Goal: Information Seeking & Learning: Learn about a topic

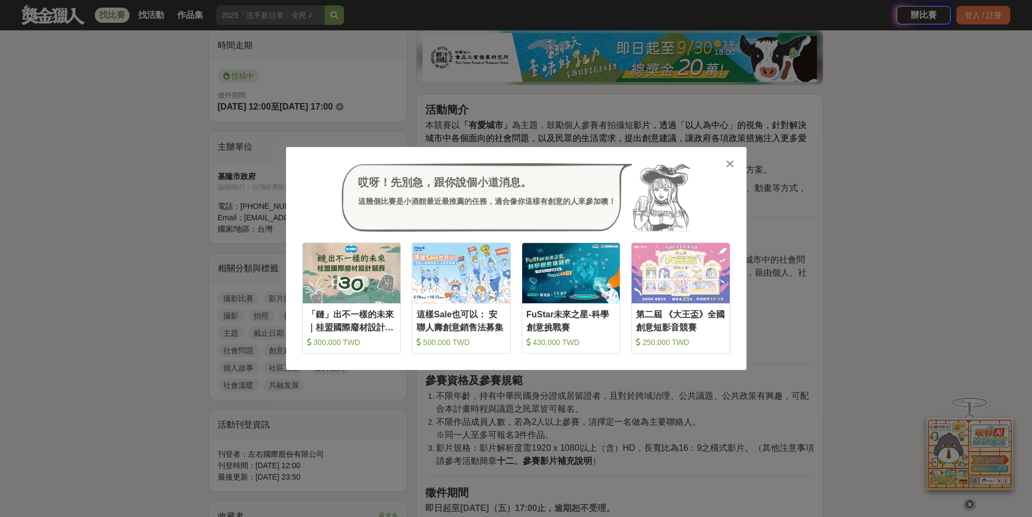
drag, startPoint x: 0, startPoint y: 0, endPoint x: 935, endPoint y: 210, distance: 958.7
click at [935, 210] on div "哎呀！先別急，跟你說個小道消息。 這幾個比賽是小酒館最近最推薦的任務，適合像你這樣有創意的人來參加噢！ 收藏 「鏈」出不一樣的未來｜桂盟國際廢材設計競賽 30…" at bounding box center [516, 258] width 1032 height 517
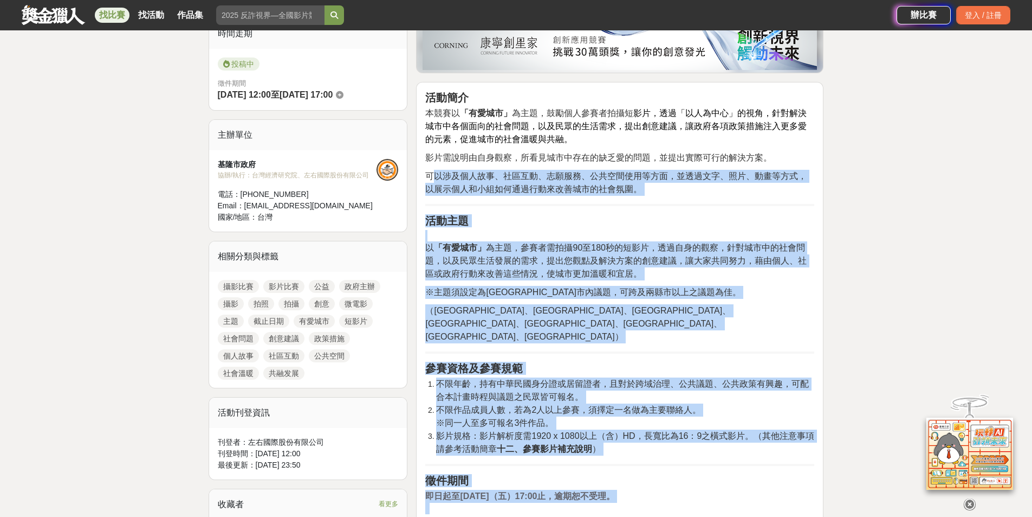
scroll to position [217, 0]
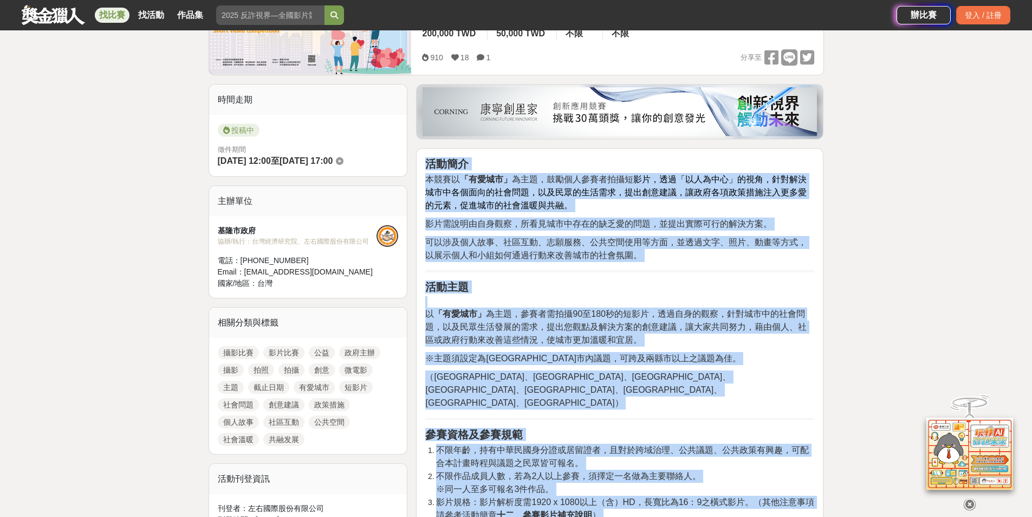
drag, startPoint x: 781, startPoint y: 268, endPoint x: 414, endPoint y: 154, distance: 384.7
copy div "lore ipsu 「dolo」 sit，ametconsec ad，el「seddo」eiu，temporincididunt，utlaboree，dolo…"
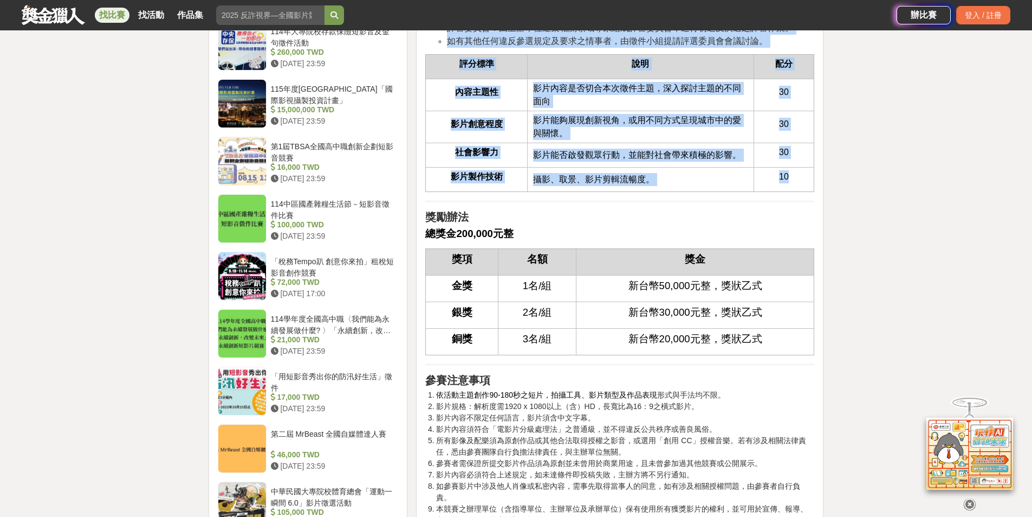
scroll to position [1030, 0]
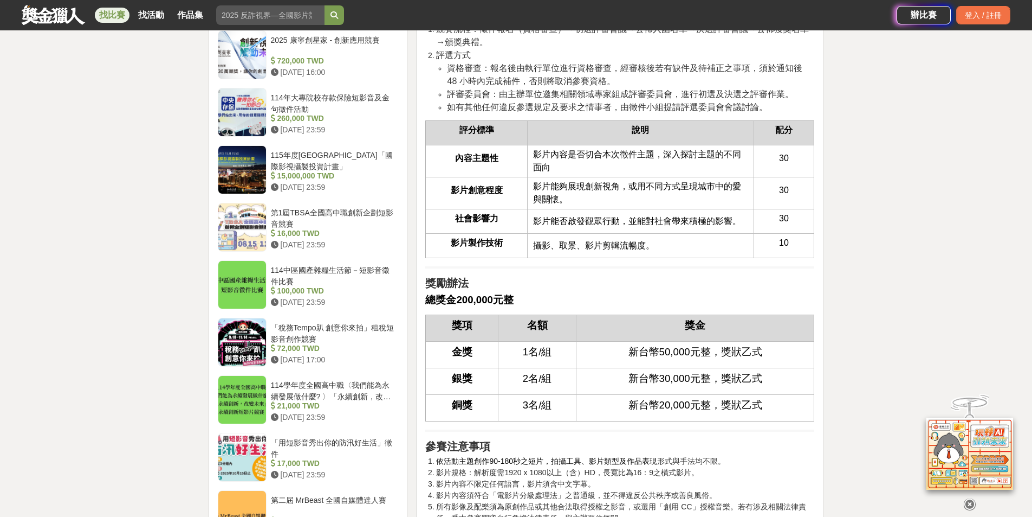
click at [933, 225] on div "大家都在看 2025 康寧創星家 - 創新應用競賽 [DATE] 16:00 翻玩臺味好乳力-全國短影音創意大募集 [DATE] 18:00 2025國泰卓越…" at bounding box center [516, 486] width 1032 height 2927
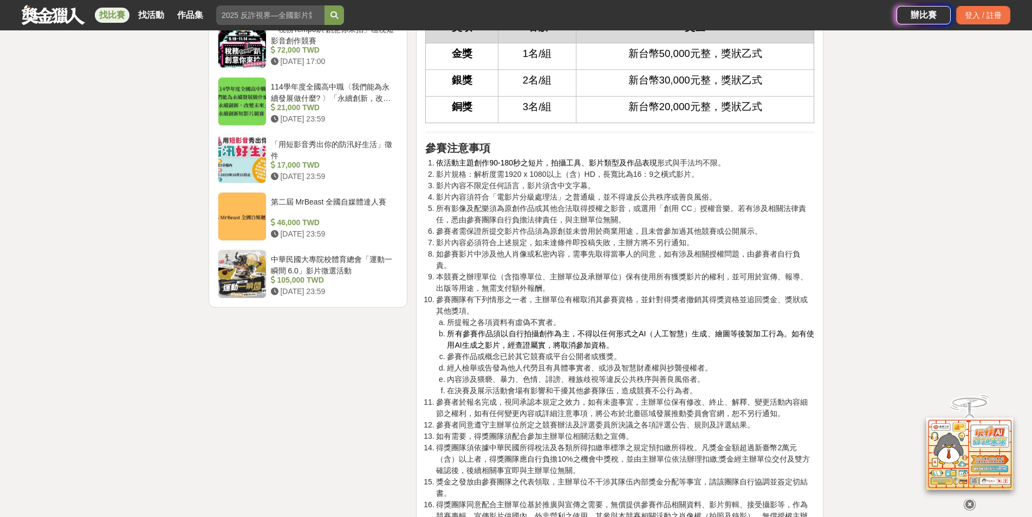
scroll to position [1355, 0]
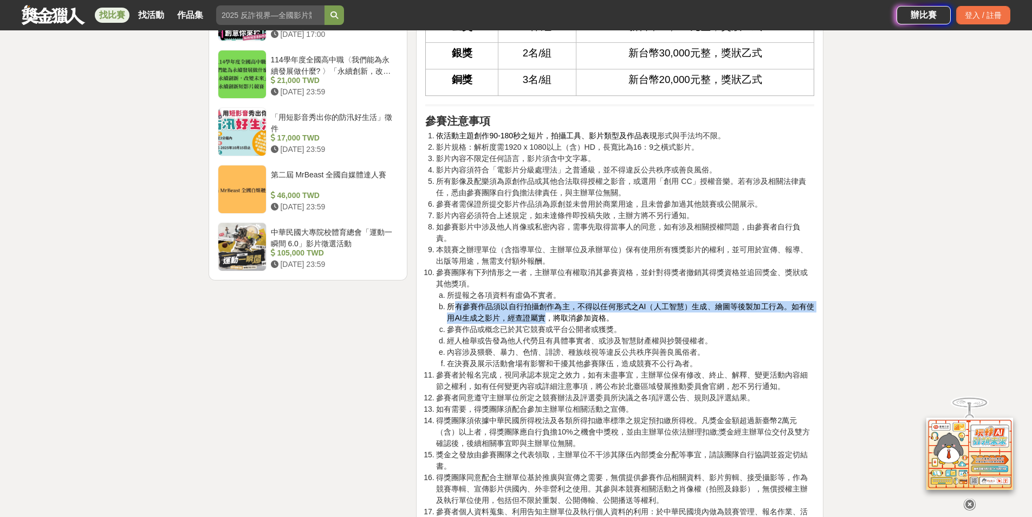
drag, startPoint x: 451, startPoint y: 279, endPoint x: 546, endPoint y: 295, distance: 95.8
click at [546, 302] on span "所有參賽作品須以自行拍攝創作為主，不得以任何形式之AI（人工智慧）生成、繪圖等後製加工行為。如有使用AI生成之影片，經查證屬實，將取消參加資格。" at bounding box center [630, 312] width 367 height 20
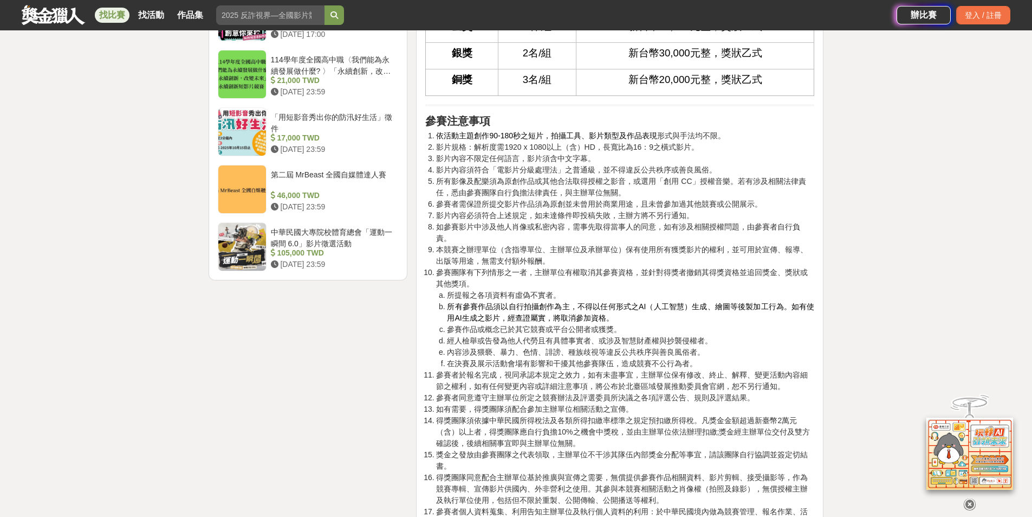
click at [663, 336] on span "經人檢舉或告發為他人代勞且有具體事實者、或涉及智慧財產權與抄襲侵權者。" at bounding box center [580, 340] width 266 height 9
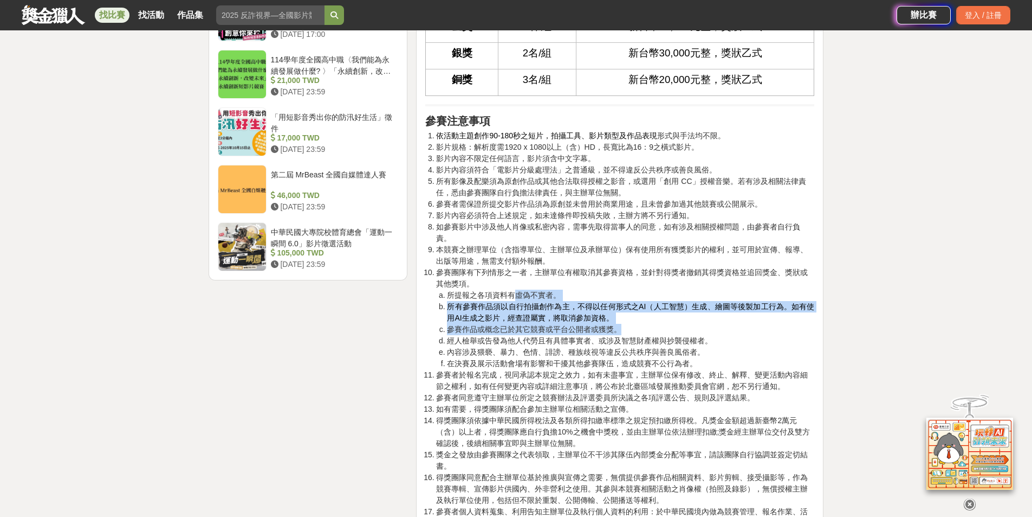
drag, startPoint x: 631, startPoint y: 300, endPoint x: 519, endPoint y: 274, distance: 115.8
click at [519, 289] on ol "所提報之各項資料有虛偽不實者。 所有參賽作品須以自行拍攝創作為主，不得以任何形式之AI（人工智慧）生成、繪圖等後製加工行為。如有使用AI生成之影片，經查證屬實…" at bounding box center [625, 329] width 378 height 80
click at [663, 289] on li "所提報之各項資料有虛偽不實者。" at bounding box center [630, 294] width 367 height 11
drag, startPoint x: 578, startPoint y: 266, endPoint x: 733, endPoint y: 298, distance: 158.4
click at [733, 298] on ol "所提報之各項資料有虛偽不實者。 所有參賽作品須以自行拍攝創作為主，不得以任何形式之AI（人工智慧）生成、繪圖等後製加工行為。如有使用AI生成之影片，經查證屬實…" at bounding box center [625, 329] width 378 height 80
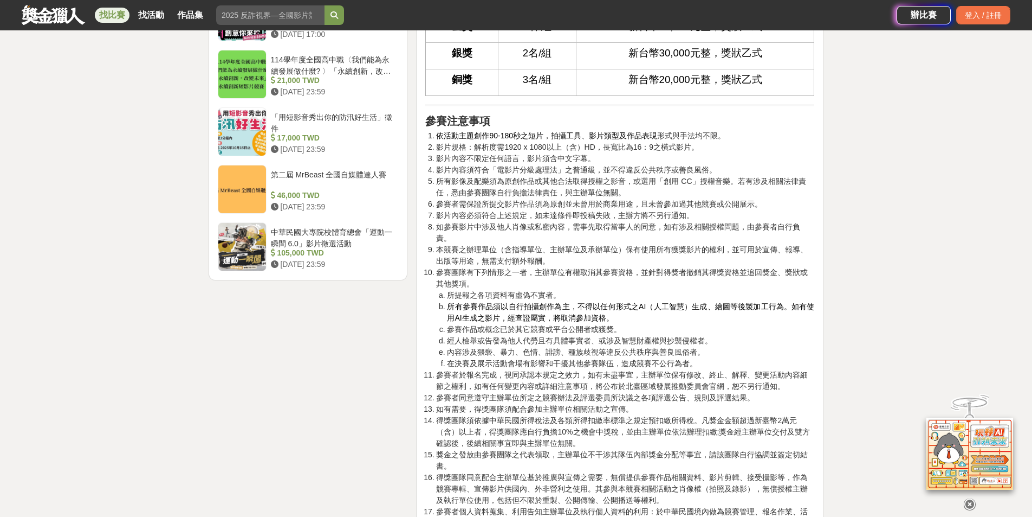
click at [758, 335] on li "經人檢舉或告發為他人代勞且有具體事實者、或涉及智慧財產權與抄襲侵權者。" at bounding box center [630, 340] width 367 height 11
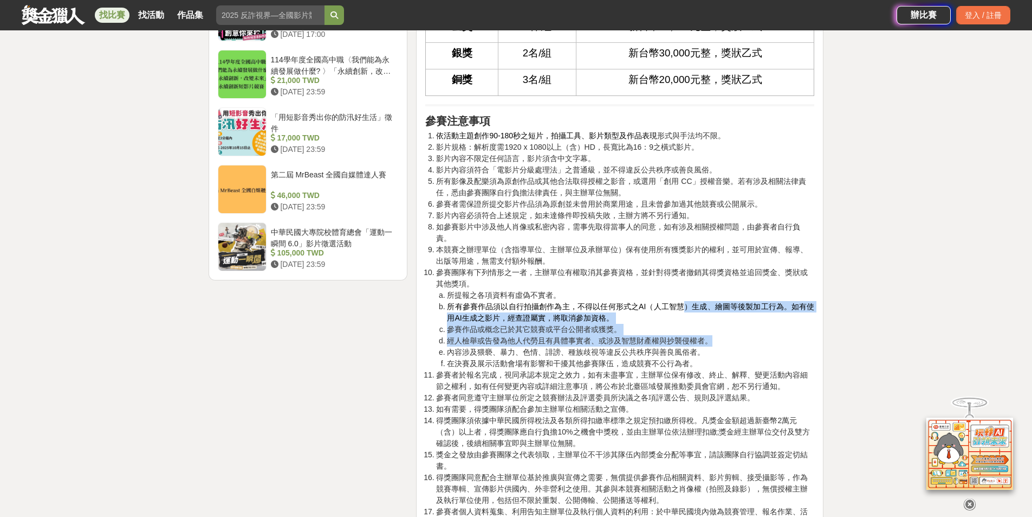
drag, startPoint x: 687, startPoint y: 279, endPoint x: 756, endPoint y: 311, distance: 76.1
click at [756, 311] on ol "所提報之各項資料有虛偽不實者。 所有參賽作品須以自行拍攝創作為主，不得以任何形式之AI（人工智慧）生成、繪圖等後製加工行為。如有使用AI生成之影片，經查證屬實…" at bounding box center [625, 329] width 378 height 80
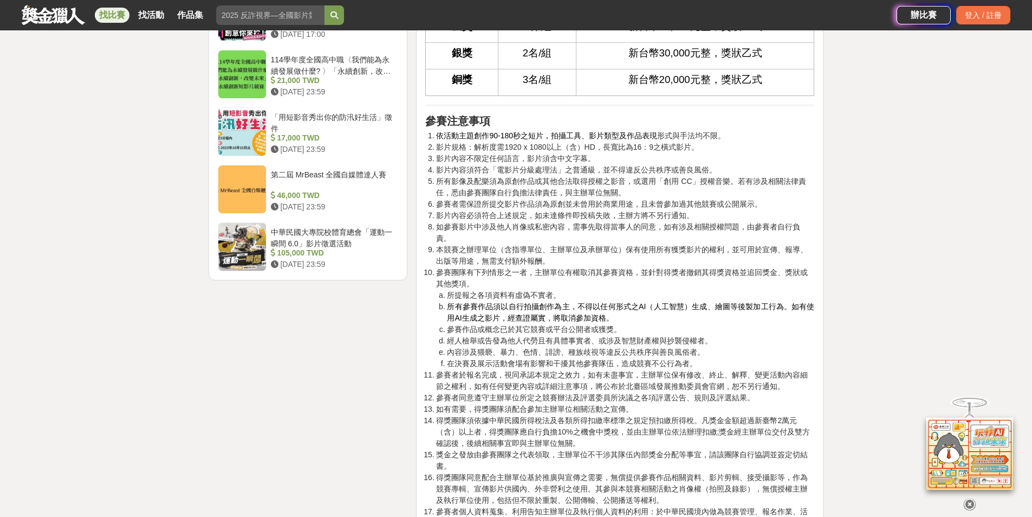
click at [765, 358] on li "在決賽及展示活動會場有影響和干擾其他參賽隊伍，造成競賽不公行為者。" at bounding box center [630, 363] width 367 height 11
drag, startPoint x: 532, startPoint y: 291, endPoint x: 620, endPoint y: 305, distance: 89.5
click at [605, 301] on ol "所提報之各項資料有虛偽不實者。 所有參賽作品須以自行拍攝創作為主，不得以任何形式之AI（人工智慧）生成、繪圖等後製加工行為。如有使用AI生成之影片，經查證屬實…" at bounding box center [625, 329] width 378 height 80
click at [682, 336] on span "經人檢舉或告發為他人代勞且有具體事實者、或涉及智慧財產權與抄襲侵權者。" at bounding box center [580, 340] width 266 height 9
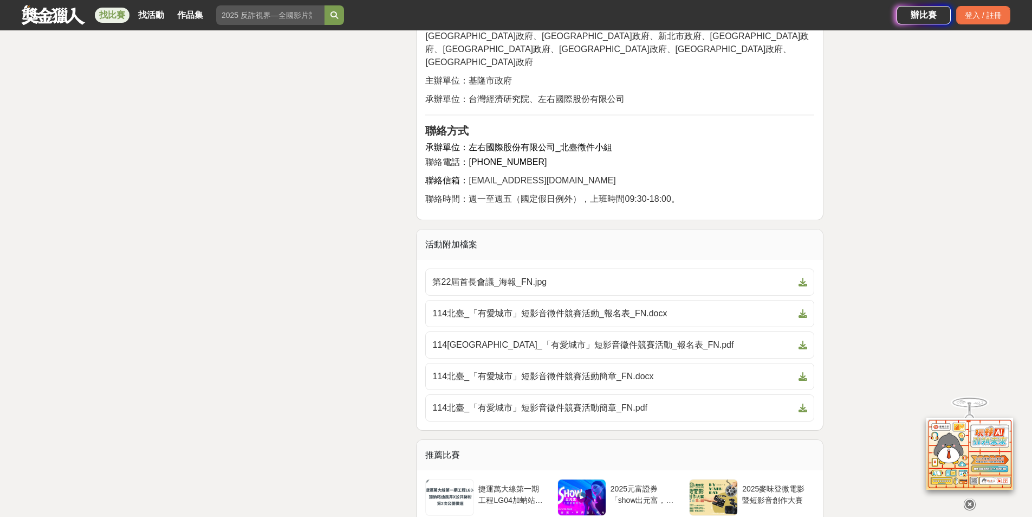
scroll to position [2060, 0]
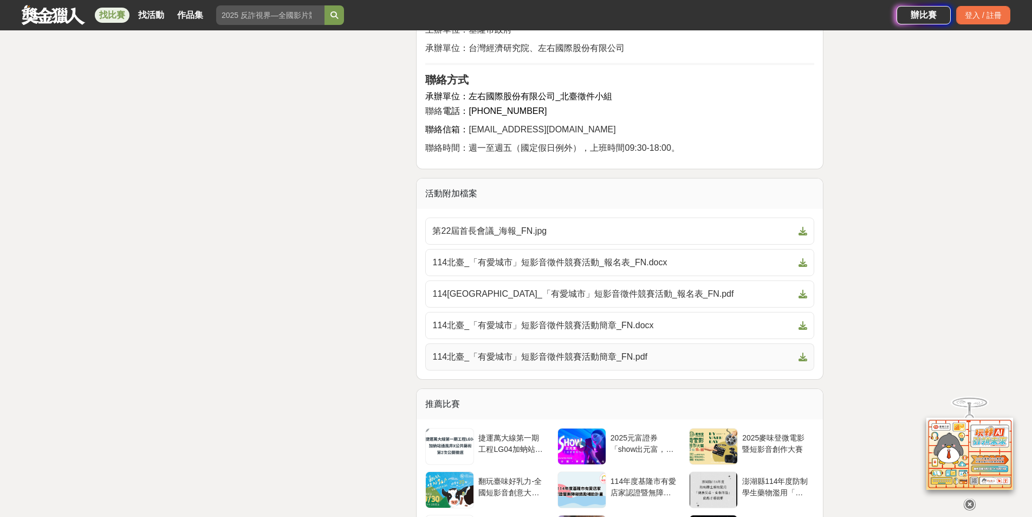
click at [654, 350] on span "114北臺_「有愛城市」短影音徵件競賽活動簡章_FN.pdf" at bounding box center [613, 356] width 362 height 13
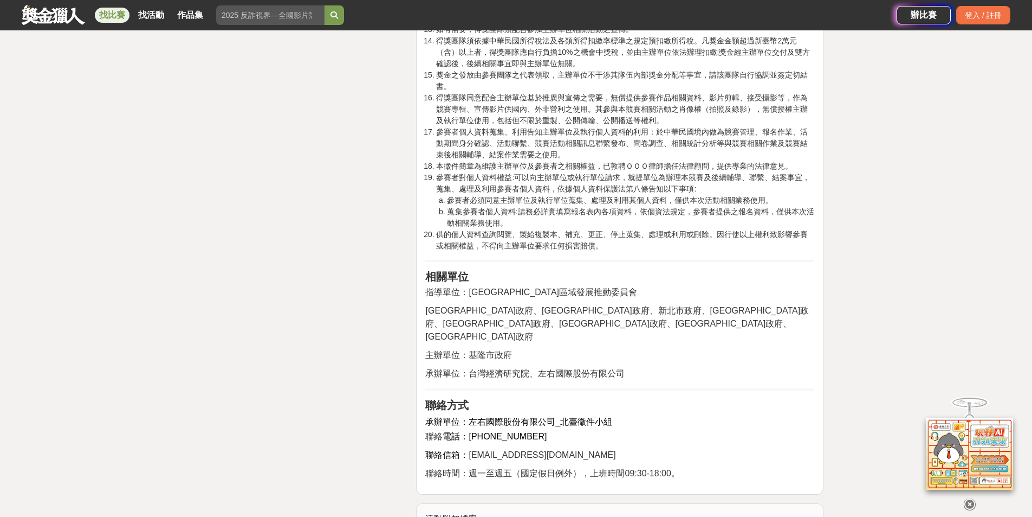
scroll to position [2005, 0]
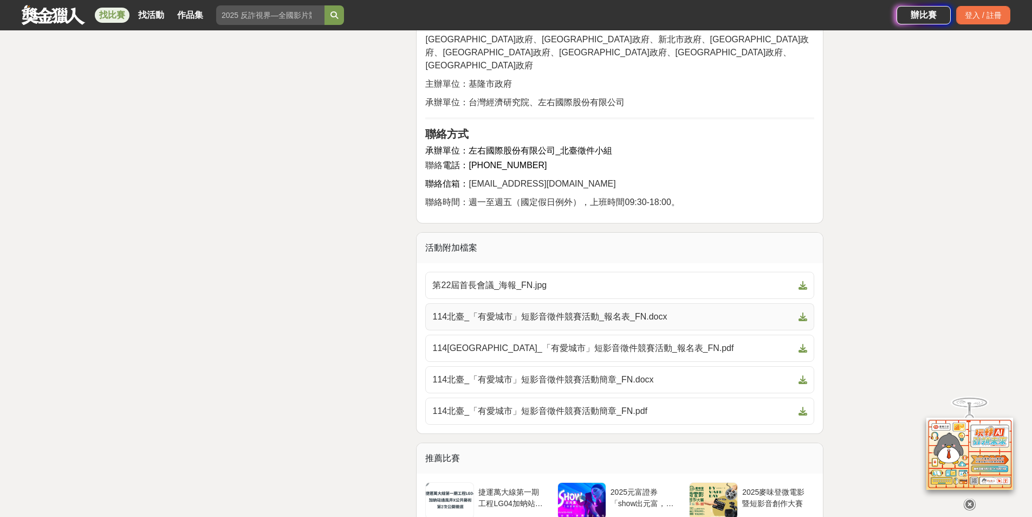
click at [804, 312] on icon at bounding box center [803, 316] width 9 height 9
click at [803, 375] on icon at bounding box center [803, 379] width 9 height 9
click at [804, 281] on icon at bounding box center [803, 285] width 9 height 9
drag, startPoint x: 24, startPoint y: 184, endPoint x: 31, endPoint y: 174, distance: 12.2
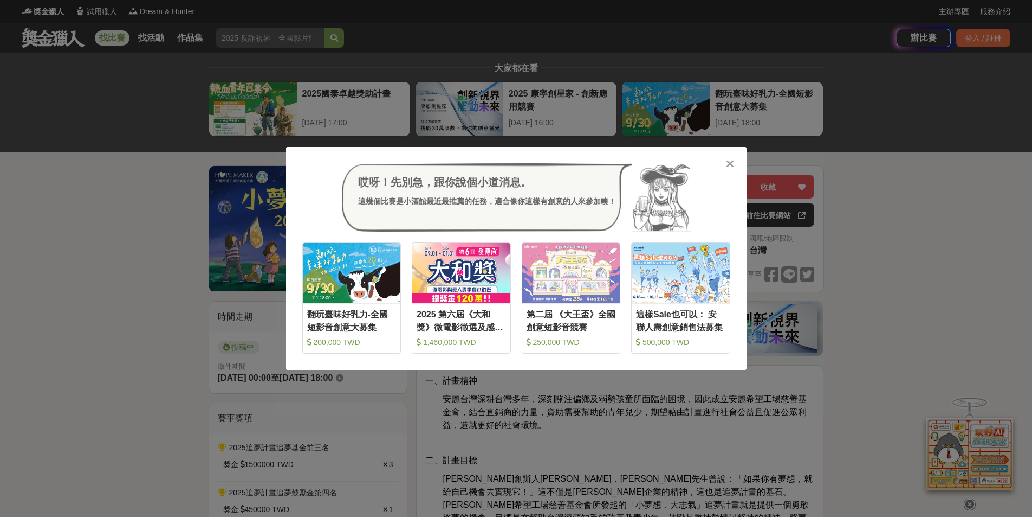
click at [727, 164] on icon at bounding box center [730, 163] width 8 height 11
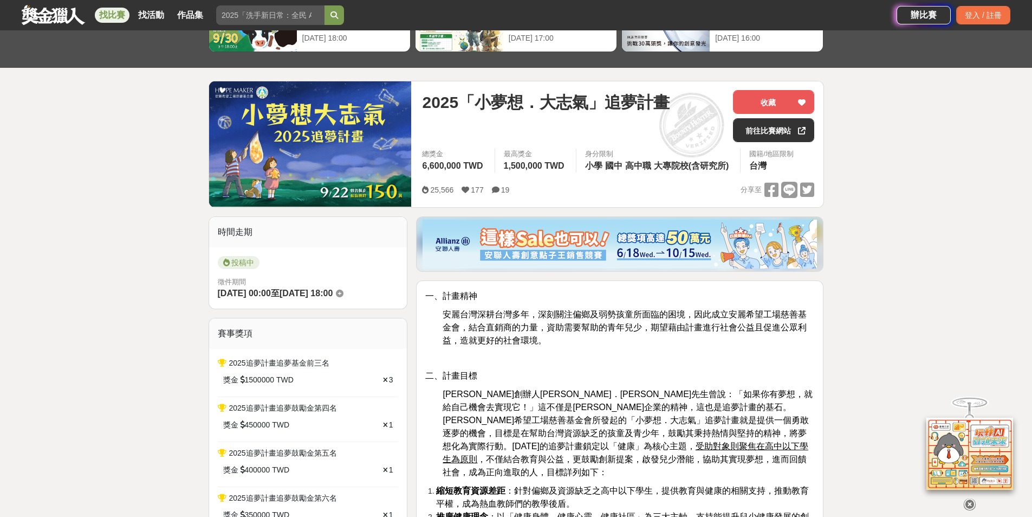
scroll to position [217, 0]
